Goal: Task Accomplishment & Management: Use online tool/utility

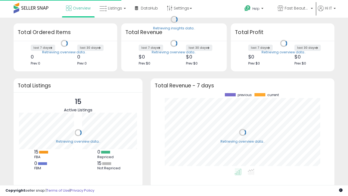
scroll to position [76, 173]
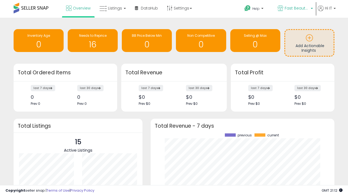
click at [295, 9] on span "Fast Beauty ([GEOGRAPHIC_DATA])" at bounding box center [297, 7] width 25 height 5
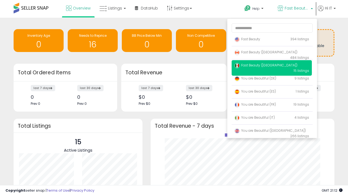
click at [272, 66] on span "Fast Beauty ([GEOGRAPHIC_DATA])" at bounding box center [266, 65] width 63 height 5
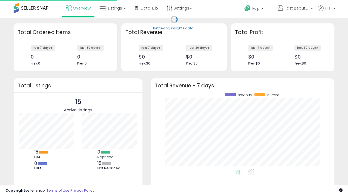
scroll to position [76, 173]
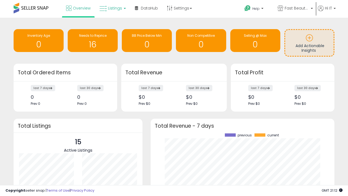
click at [112, 8] on span "Listings" at bounding box center [115, 7] width 14 height 5
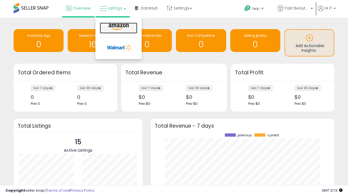
click at [118, 27] on icon at bounding box center [119, 26] width 24 height 7
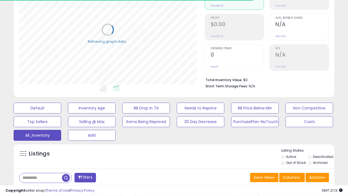
scroll to position [163, 0]
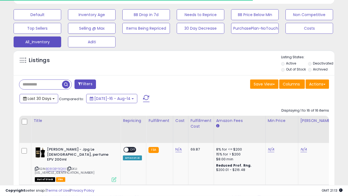
click at [39, 98] on span "Last 30 Days" at bounding box center [40, 98] width 24 height 5
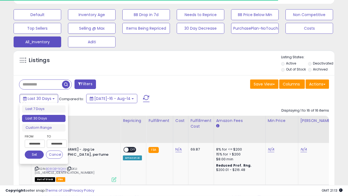
click at [44, 118] on li "Last 30 Days" at bounding box center [44, 118] width 44 height 7
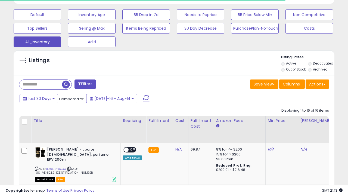
scroll to position [112, 186]
click at [318, 84] on button "Actions" at bounding box center [317, 83] width 23 height 9
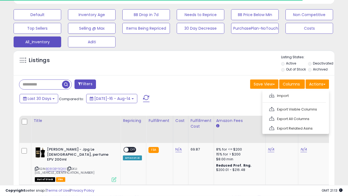
click at [295, 118] on link "Export All Columns" at bounding box center [296, 119] width 60 height 8
